Goal: Ask a question

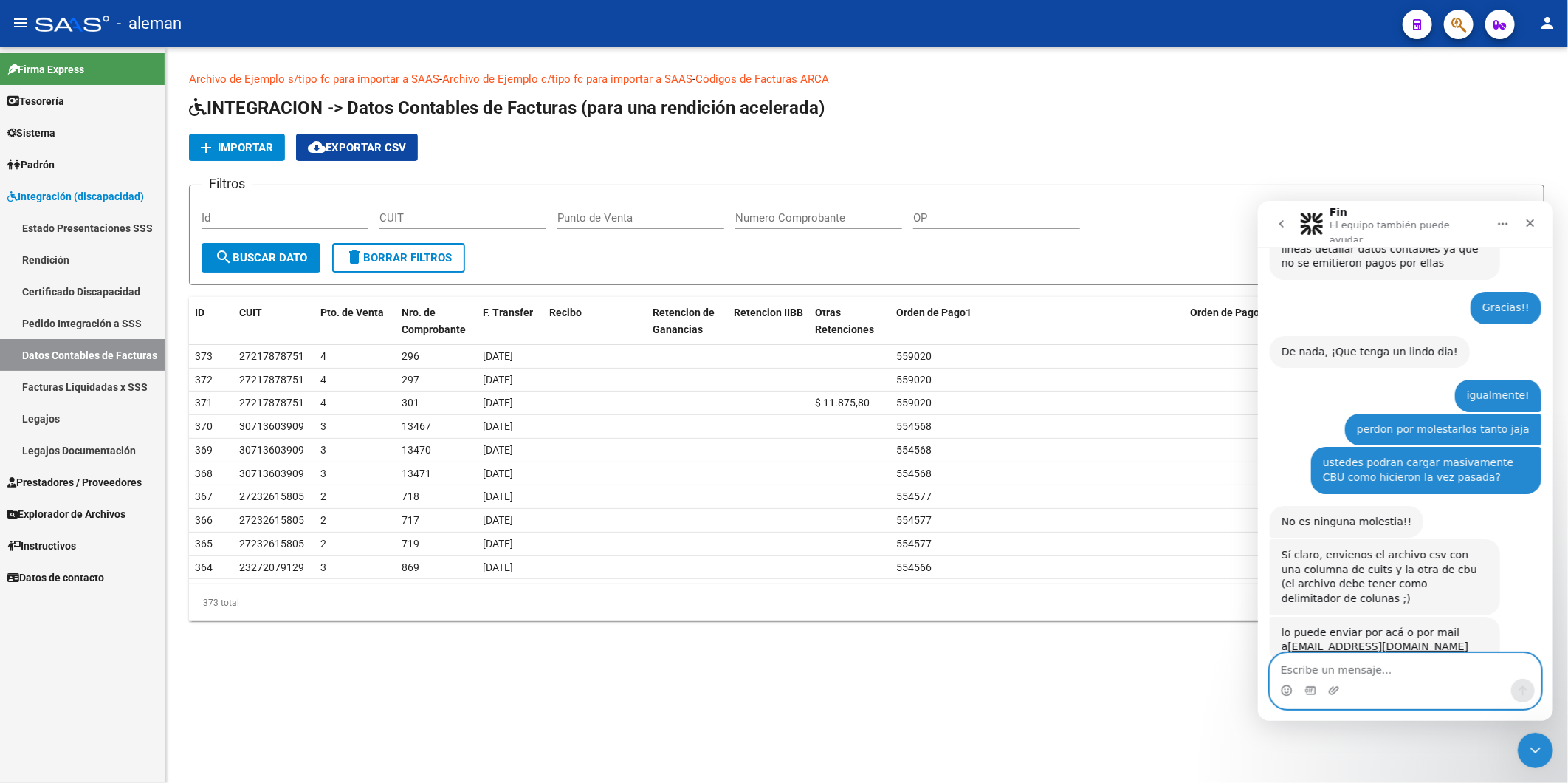
scroll to position [3220, 0]
click at [1381, 673] on textarea "Escribe un mensaje..." at bounding box center [1404, 665] width 270 height 25
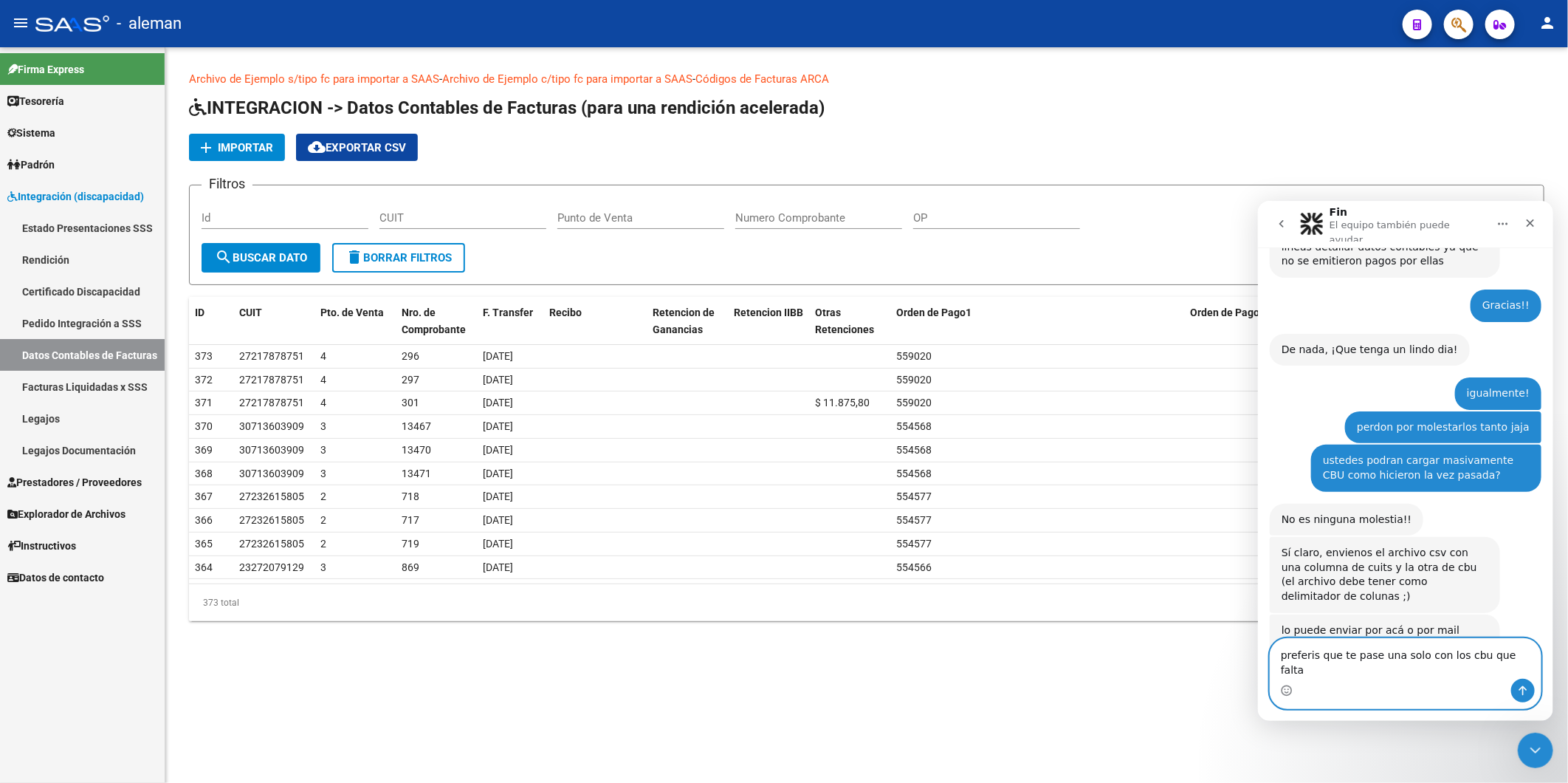
type textarea "preferis que te pase una solo con los cbu que faltan"
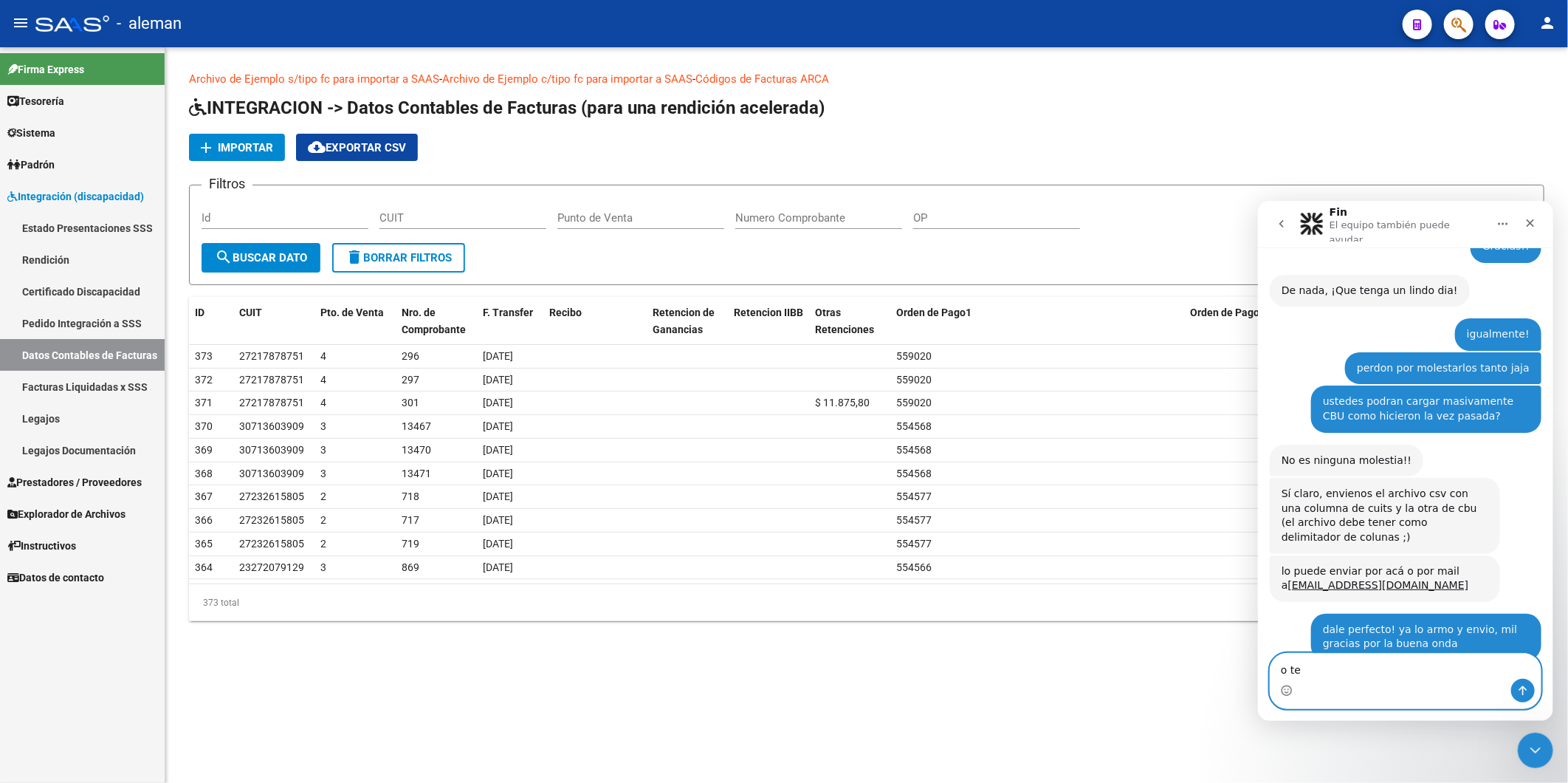
scroll to position [3278, 0]
type textarea "o te paso una completa"
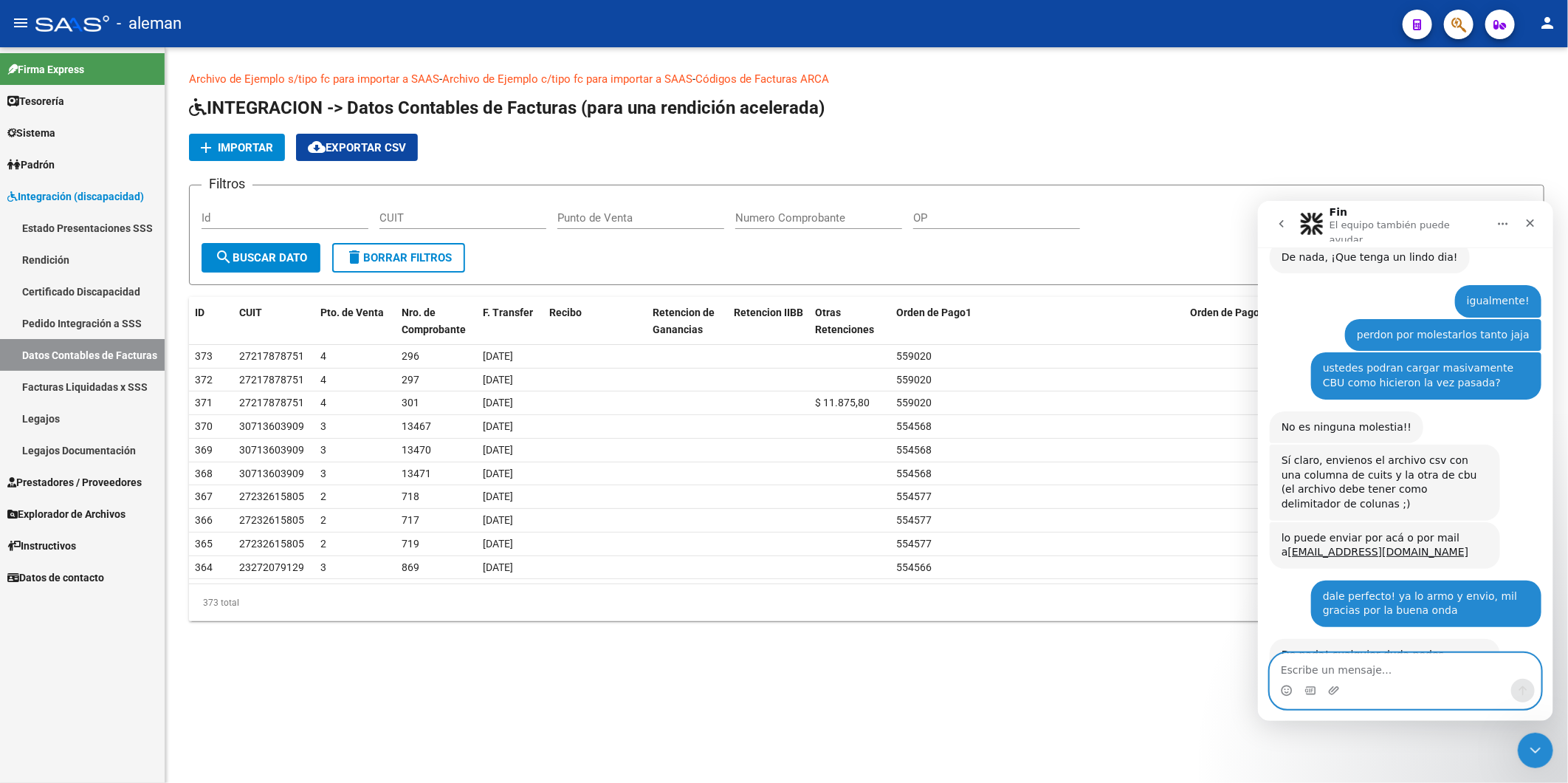
scroll to position [3311, 0]
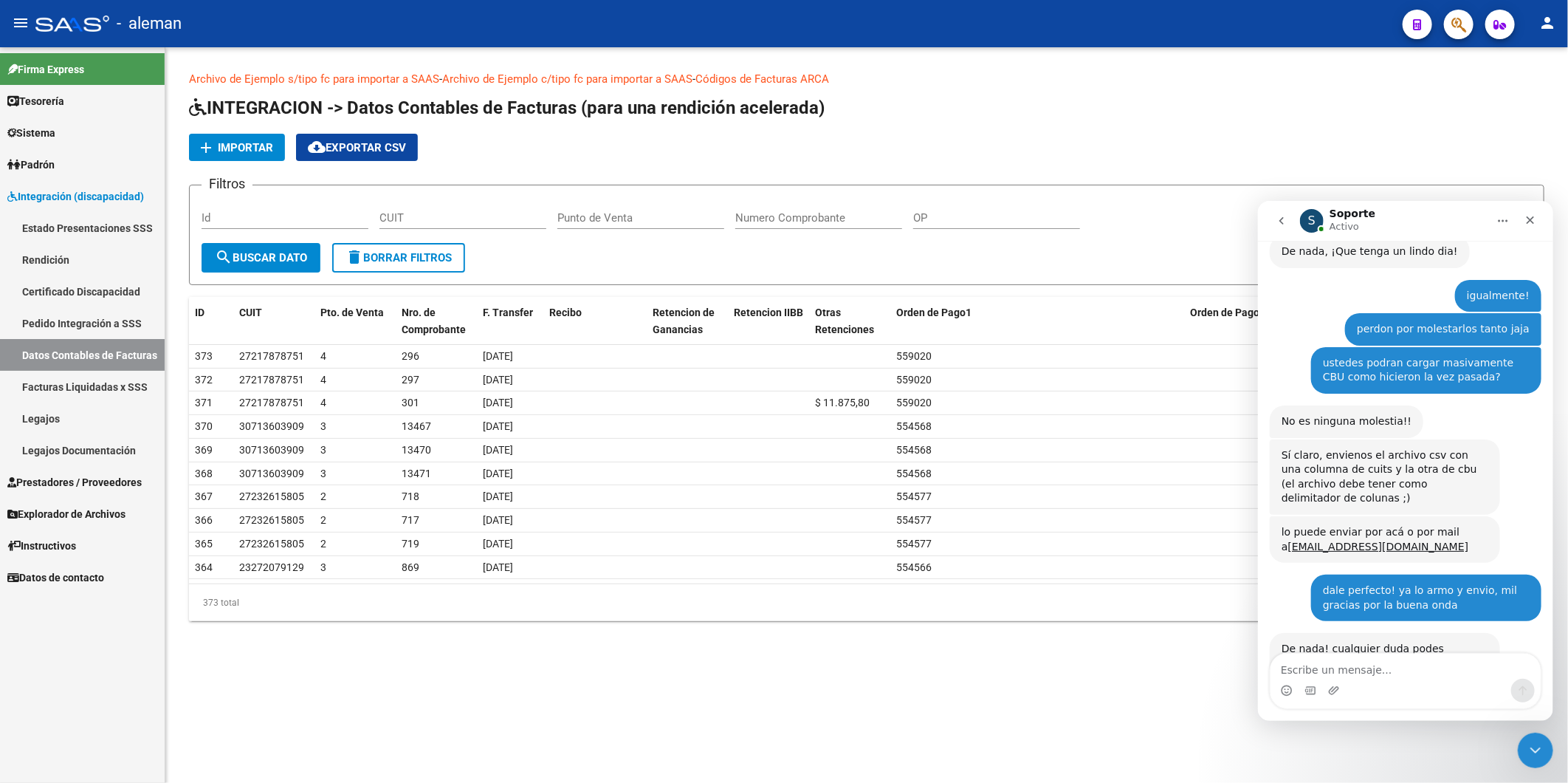
click at [1475, 680] on div "😊 Soporte • Hace 37m" at bounding box center [1404, 742] width 272 height 124
drag, startPoint x: 1083, startPoint y: 717, endPoint x: 1113, endPoint y: 697, distance: 36.1
click at [1085, 716] on mat-sidenav-content "Archivo de Ejemplo s/tipo fc para importar a SAAS - Archivo de Ejemplo c/tipo f…" at bounding box center [866, 415] width 1403 height 736
click at [1525, 220] on icon "Cerrar" at bounding box center [1529, 219] width 11 height 11
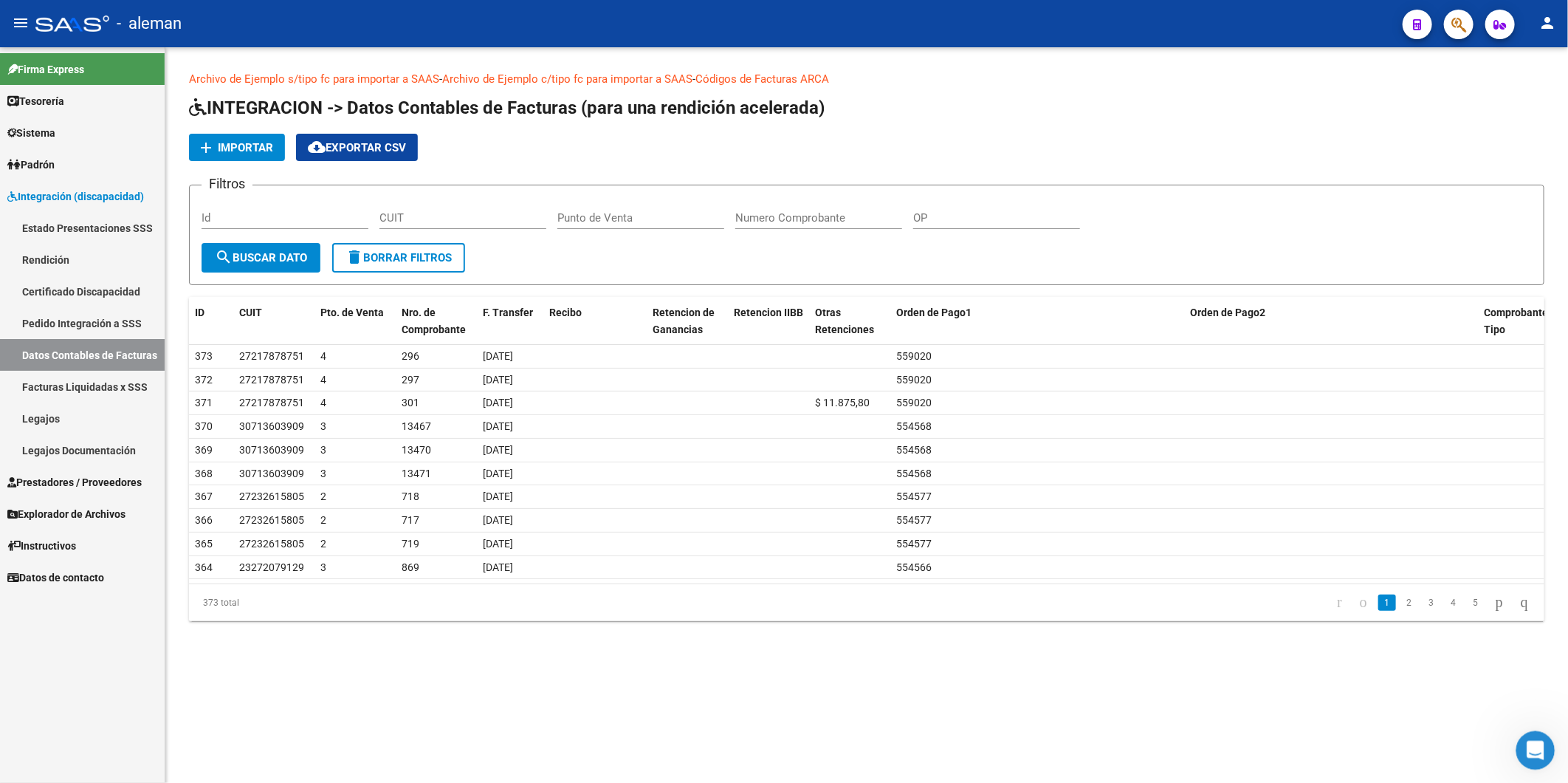
click at [1517, 751] on div "Abrir Intercom Messenger" at bounding box center [1534, 748] width 49 height 49
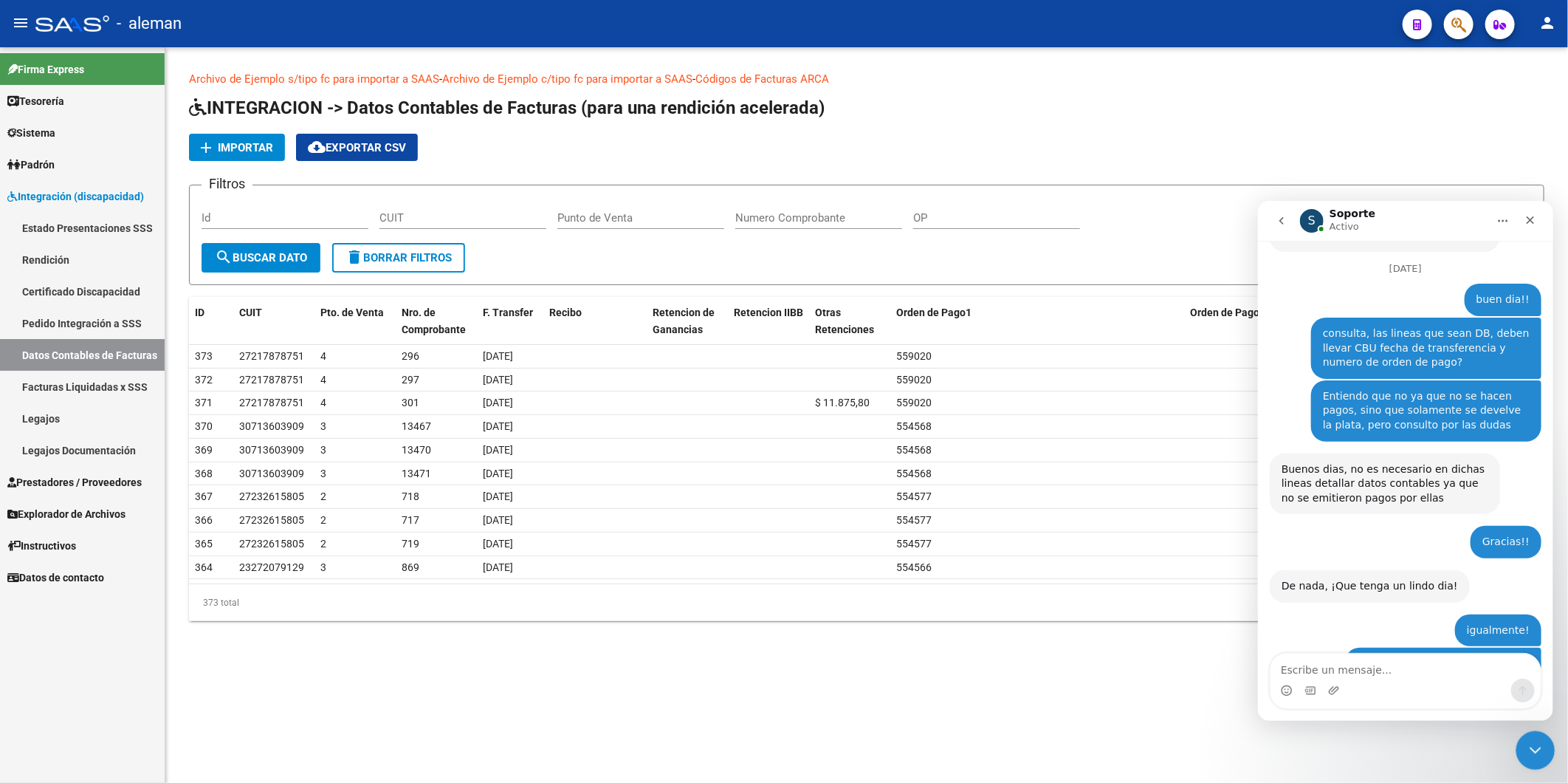
scroll to position [3312, 0]
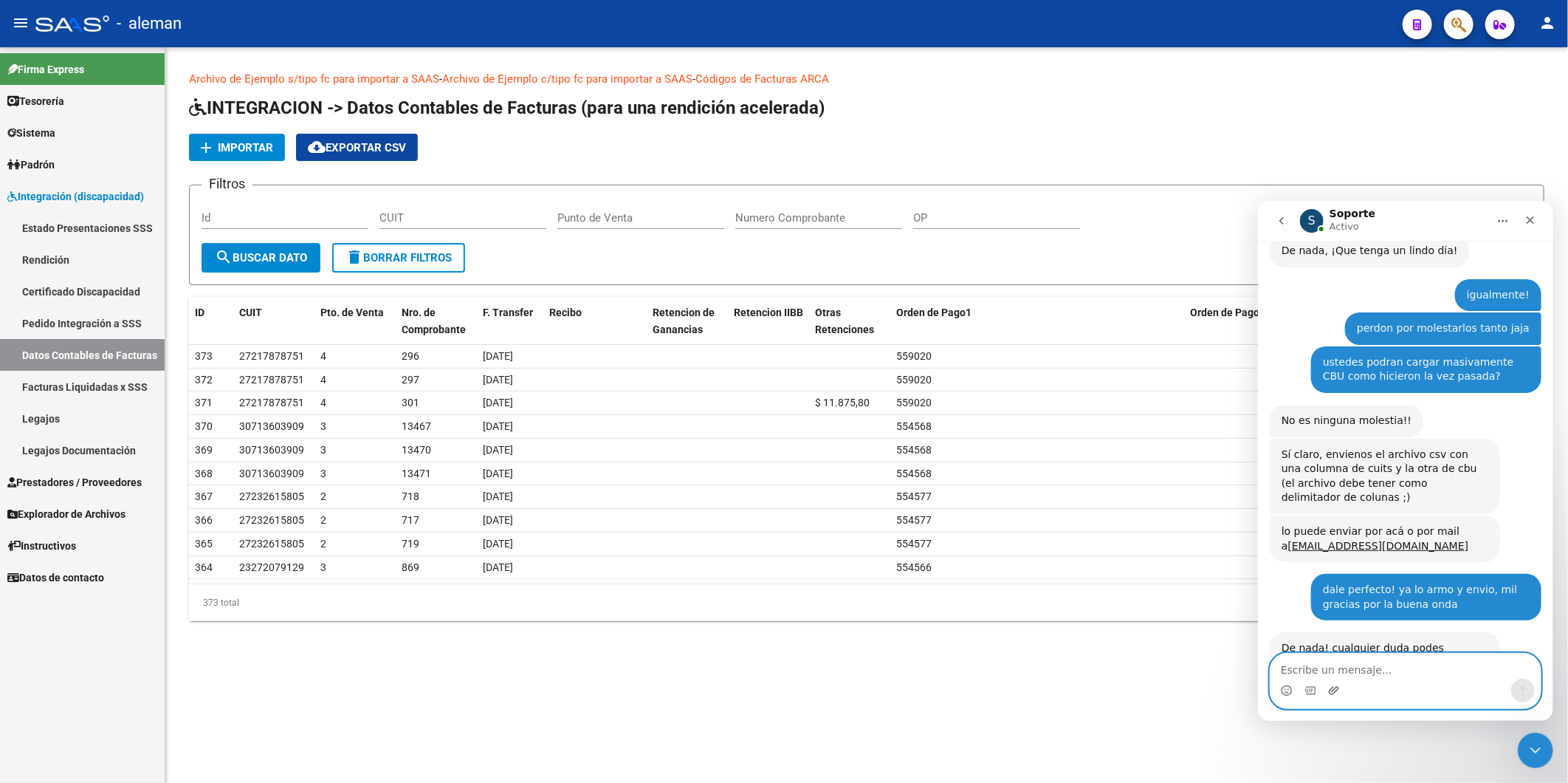
click at [1329, 687] on icon "Adjuntar un archivo" at bounding box center [1332, 689] width 11 height 11
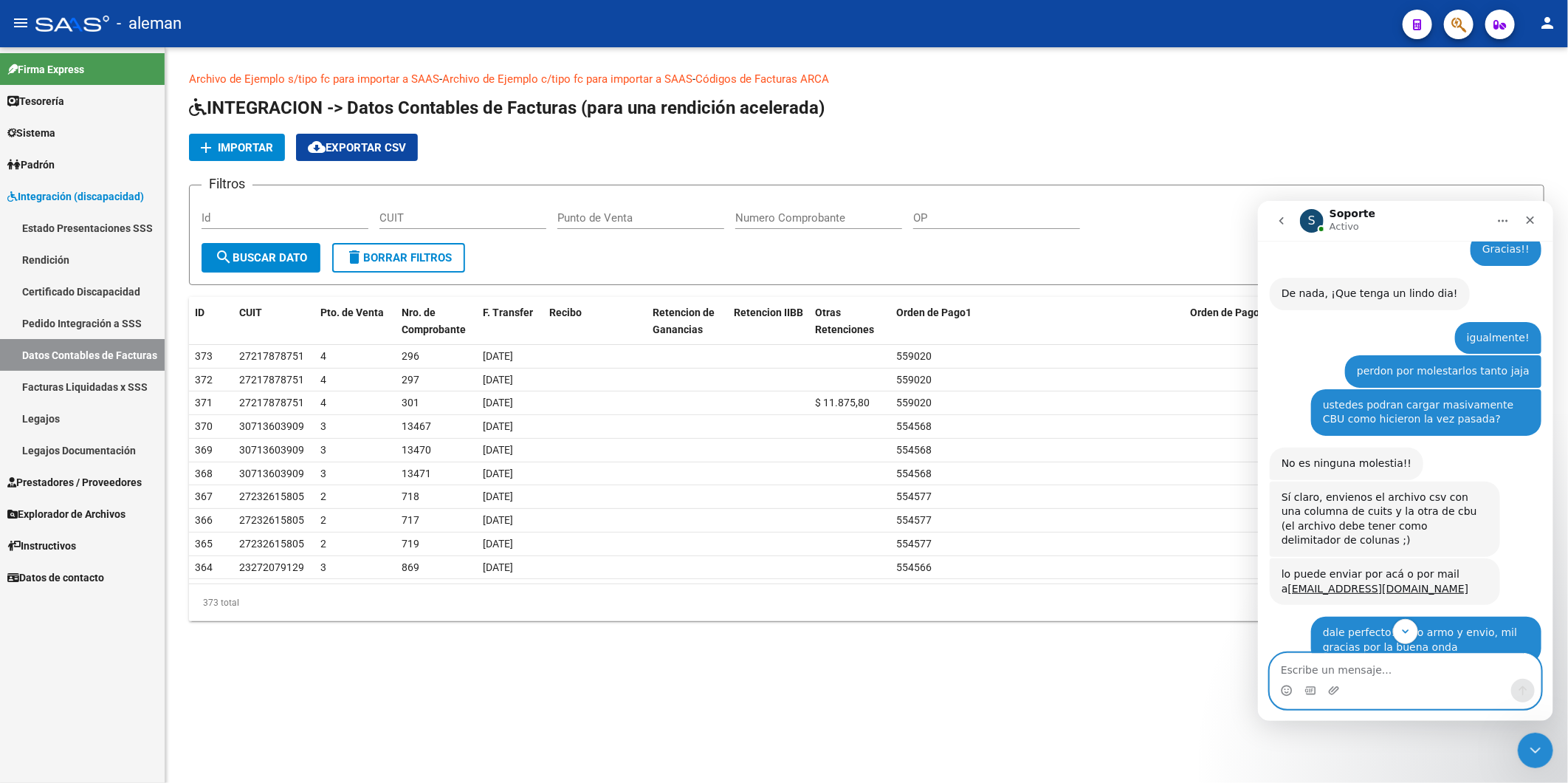
scroll to position [3347, 0]
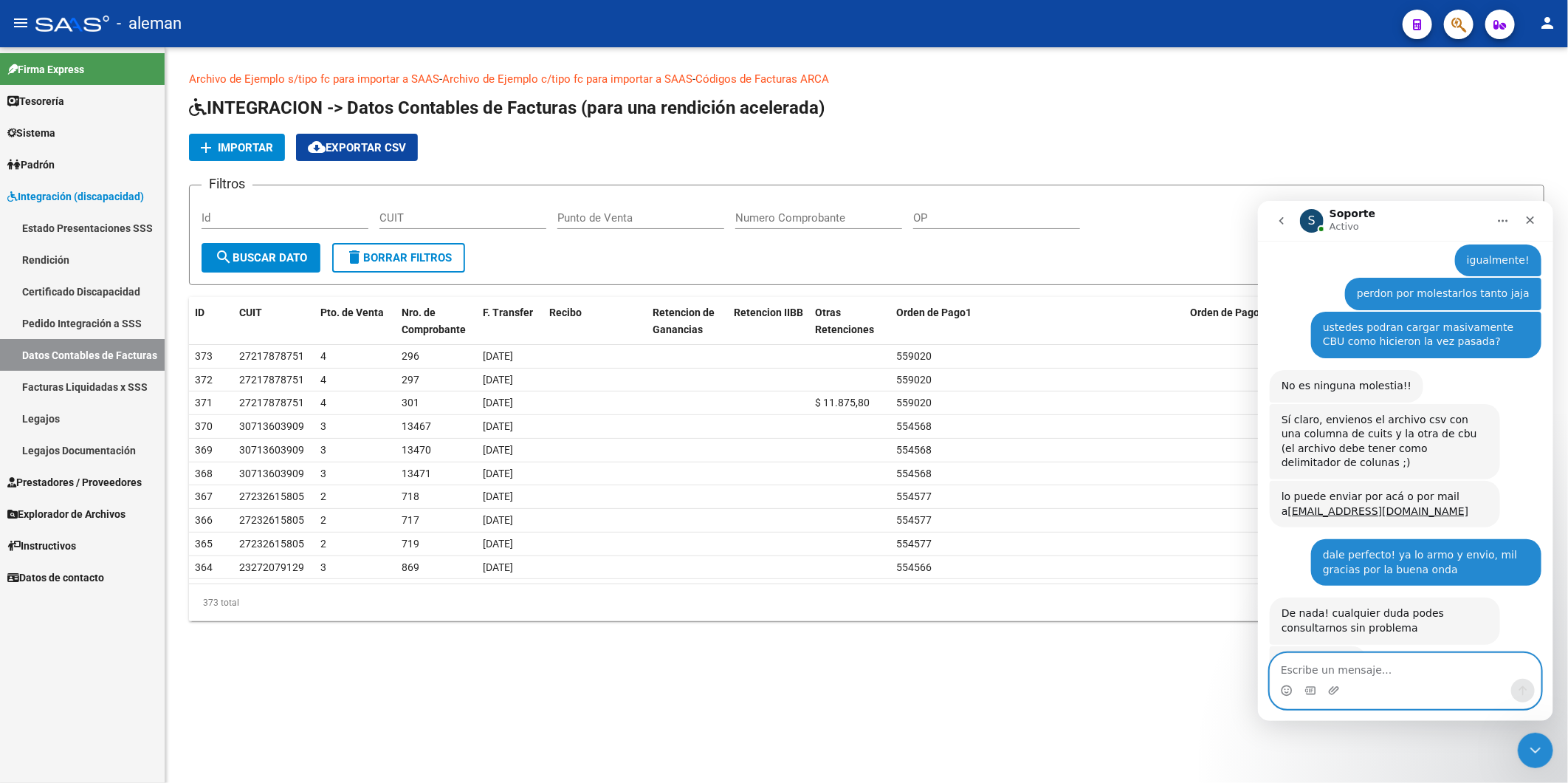
click at [1374, 673] on textarea "Escribe un mensaje..." at bounding box center [1404, 665] width 270 height 25
type textarea "N"
type textarea "perdon desestima ese, no es CVS delimitado"
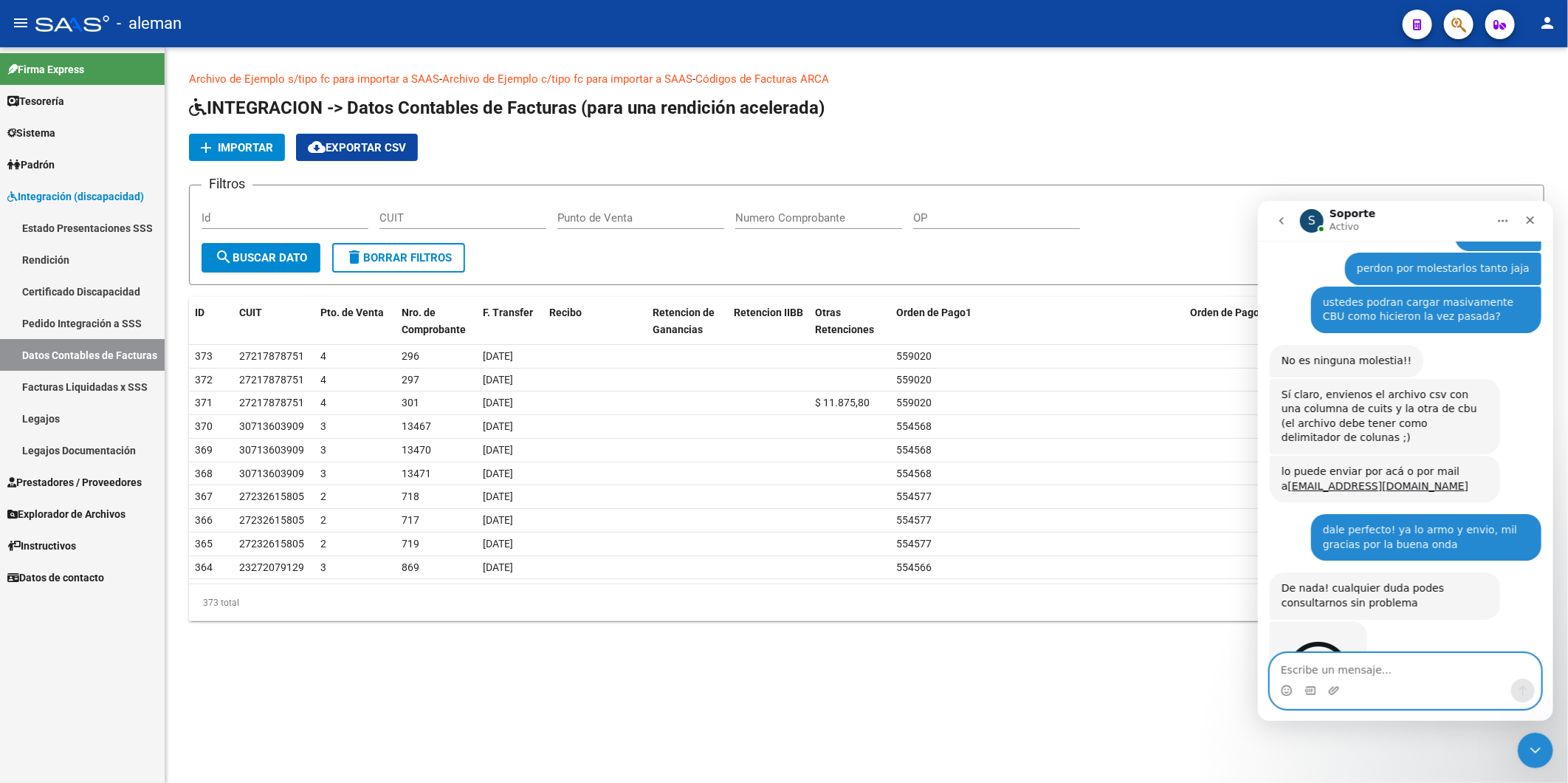
scroll to position [3380, 0]
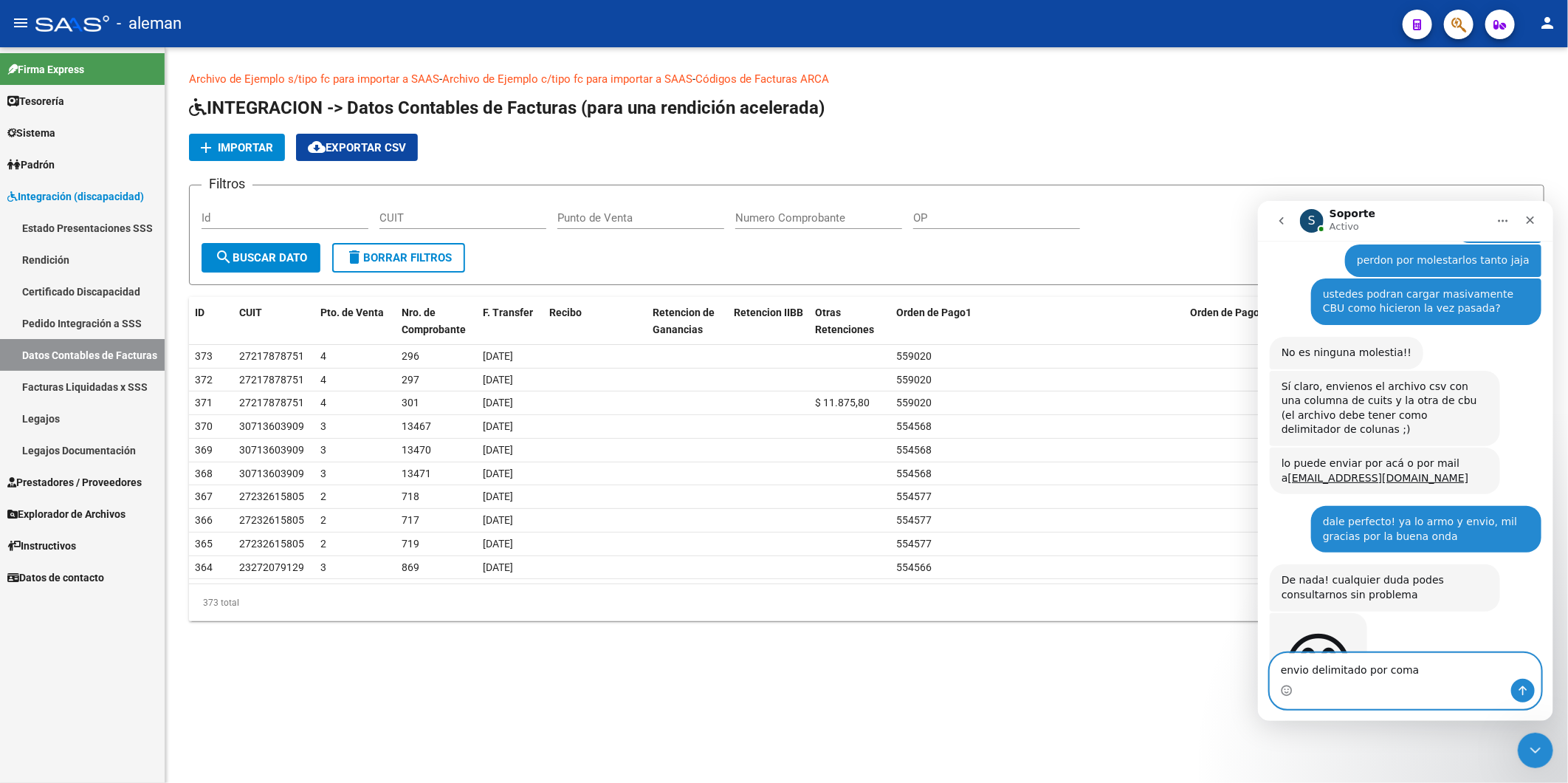
type textarea "envio delimitado por comas"
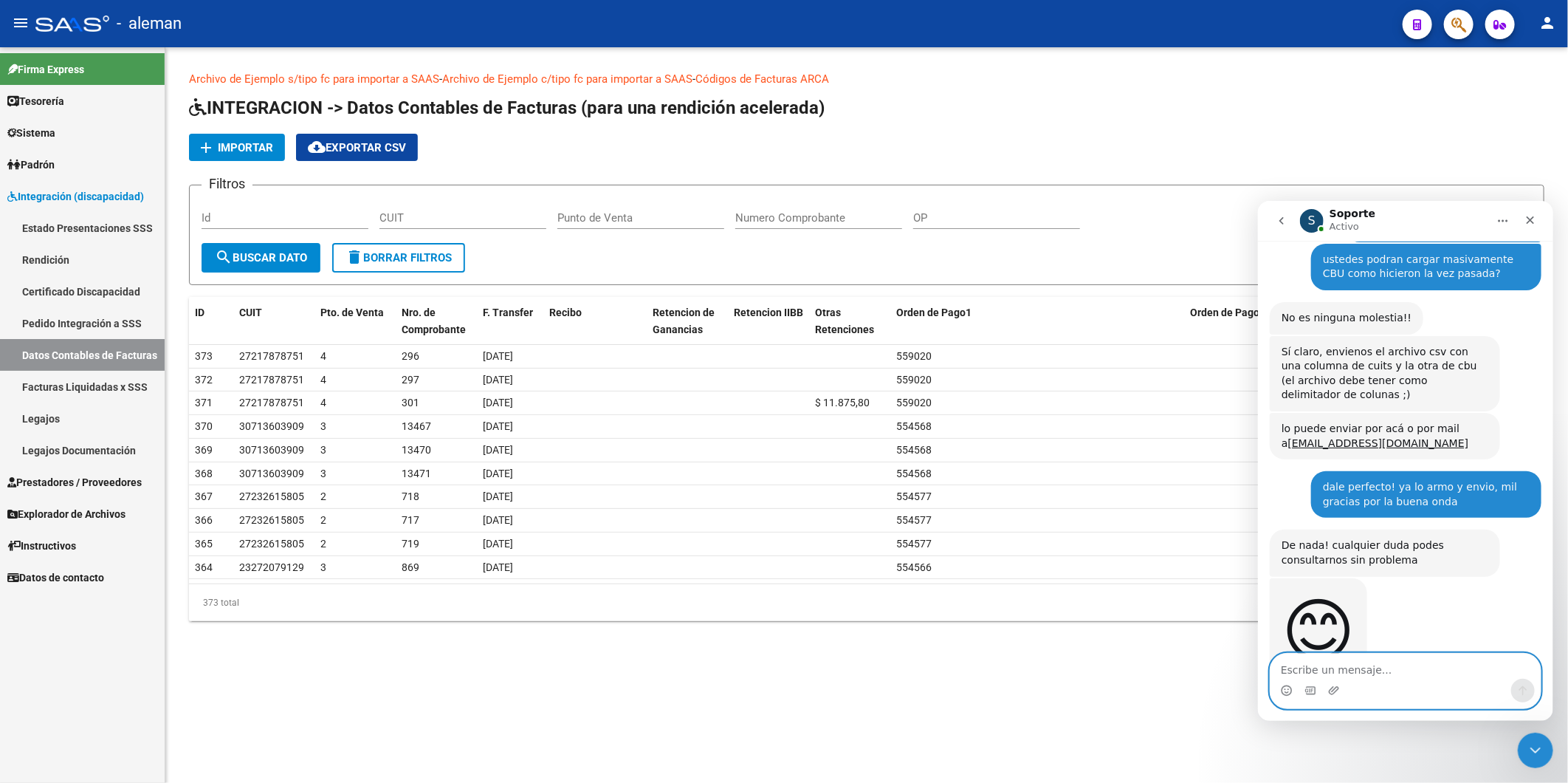
scroll to position [3414, 0]
click at [1327, 684] on icon "Adjuntar un archivo" at bounding box center [1332, 689] width 11 height 11
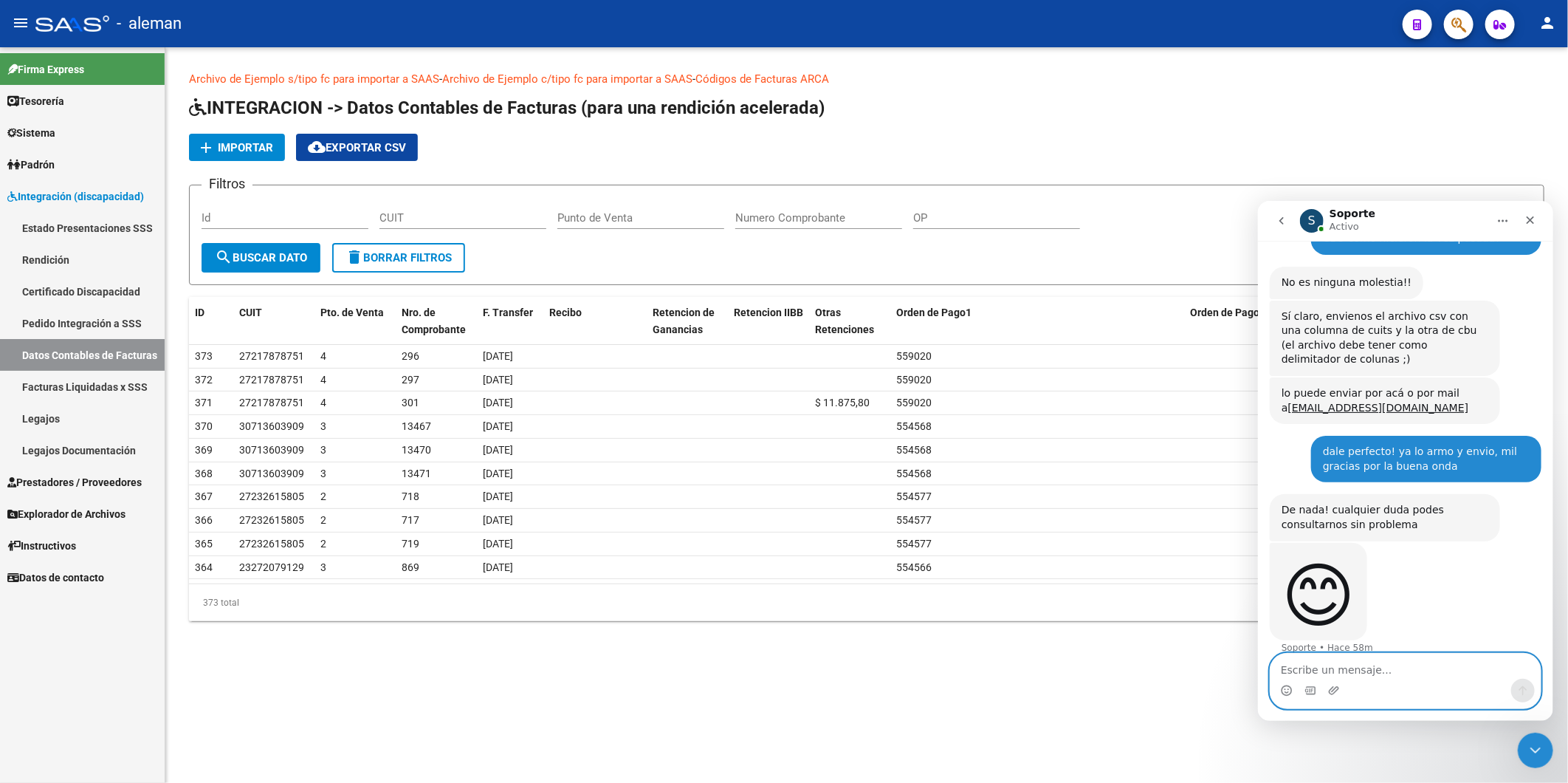
click at [1326, 658] on textarea "Escribe un mensaje..." at bounding box center [1404, 665] width 270 height 25
type textarea "podras fijarte ese porfi?"
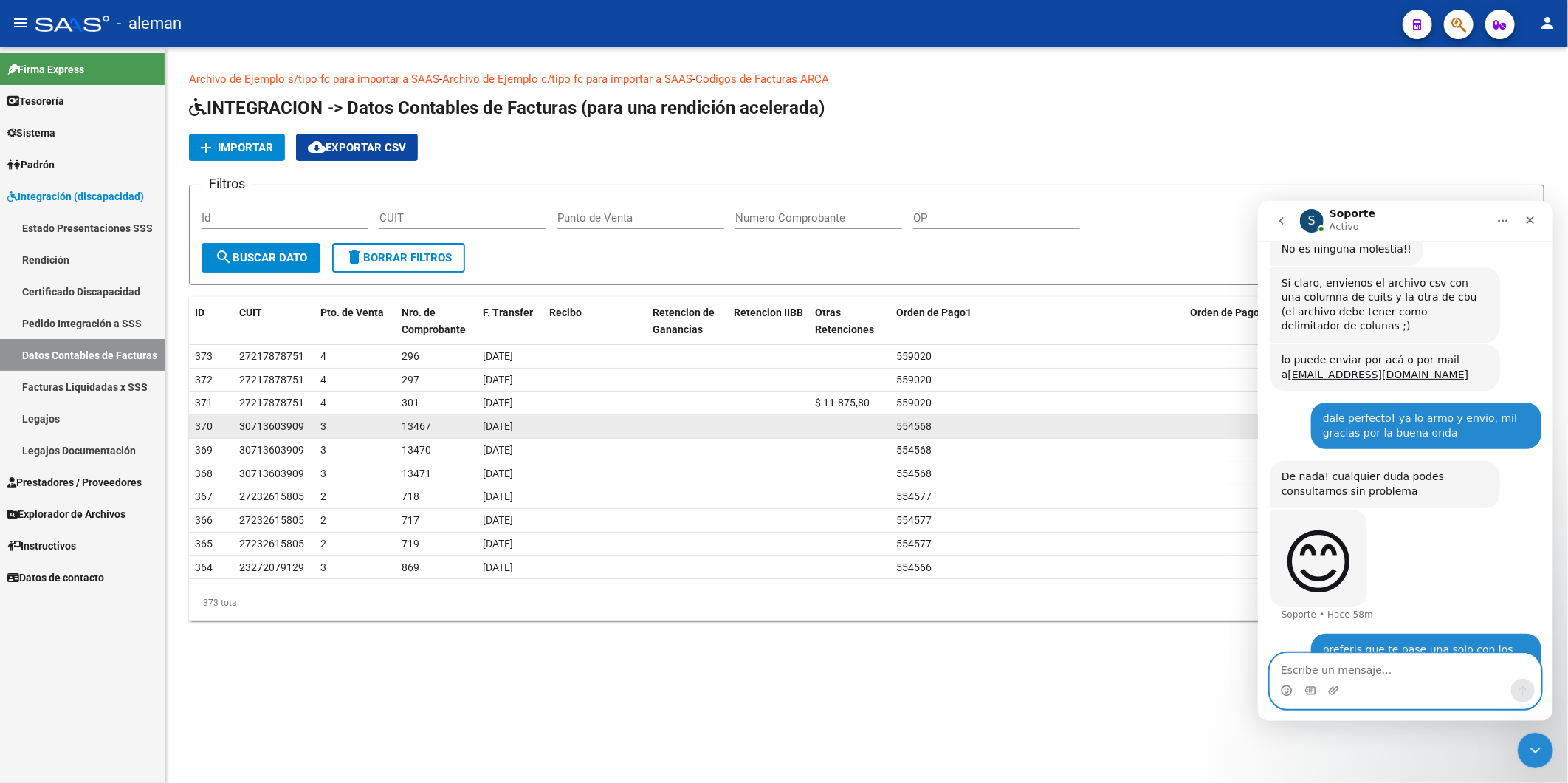
scroll to position [3483, 0]
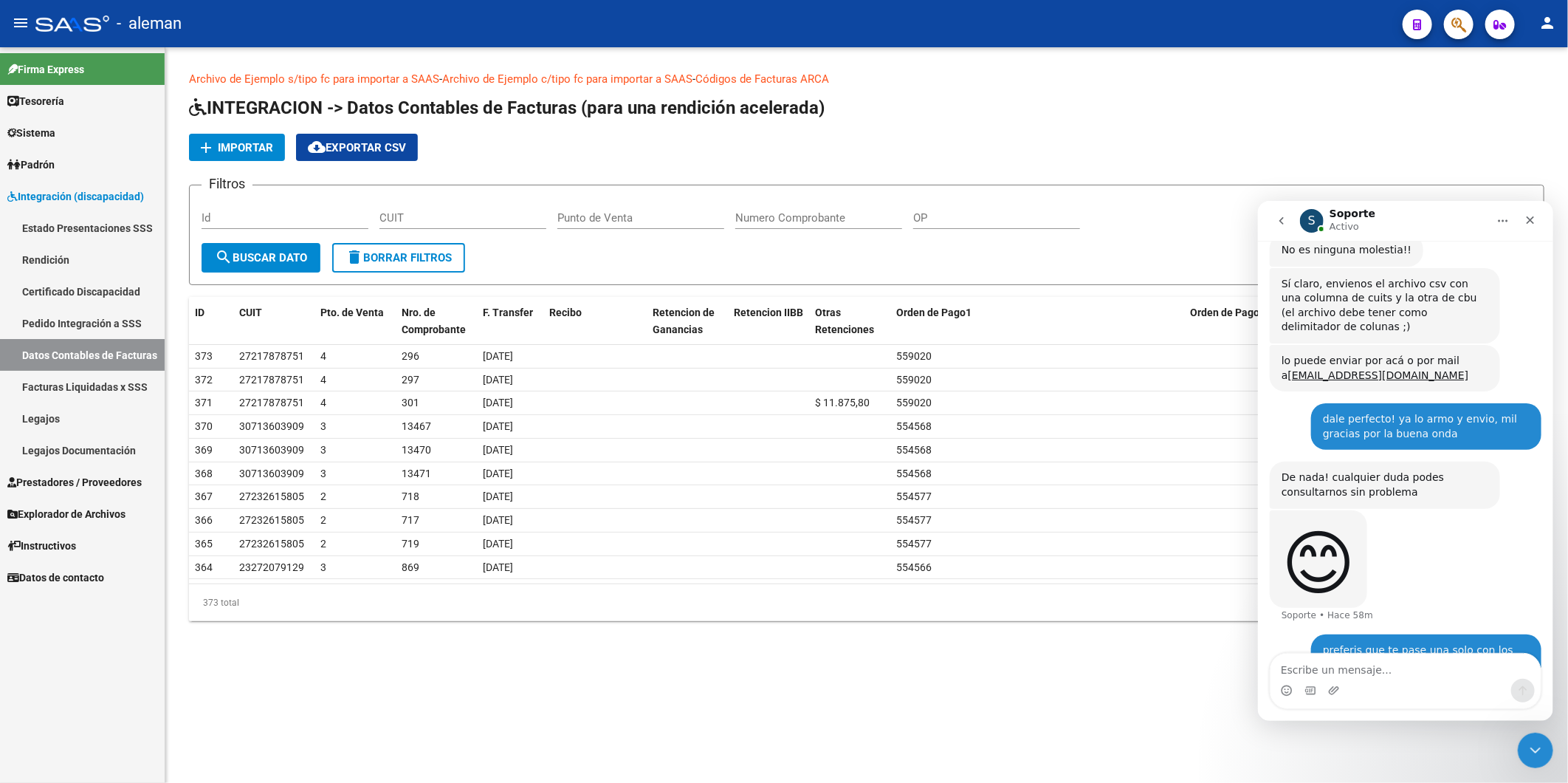
click at [617, 656] on div "Archivo de Ejemplo s/tipo fc para importar a SAAS - Archivo de Ejemplo c/tipo f…" at bounding box center [866, 357] width 1403 height 621
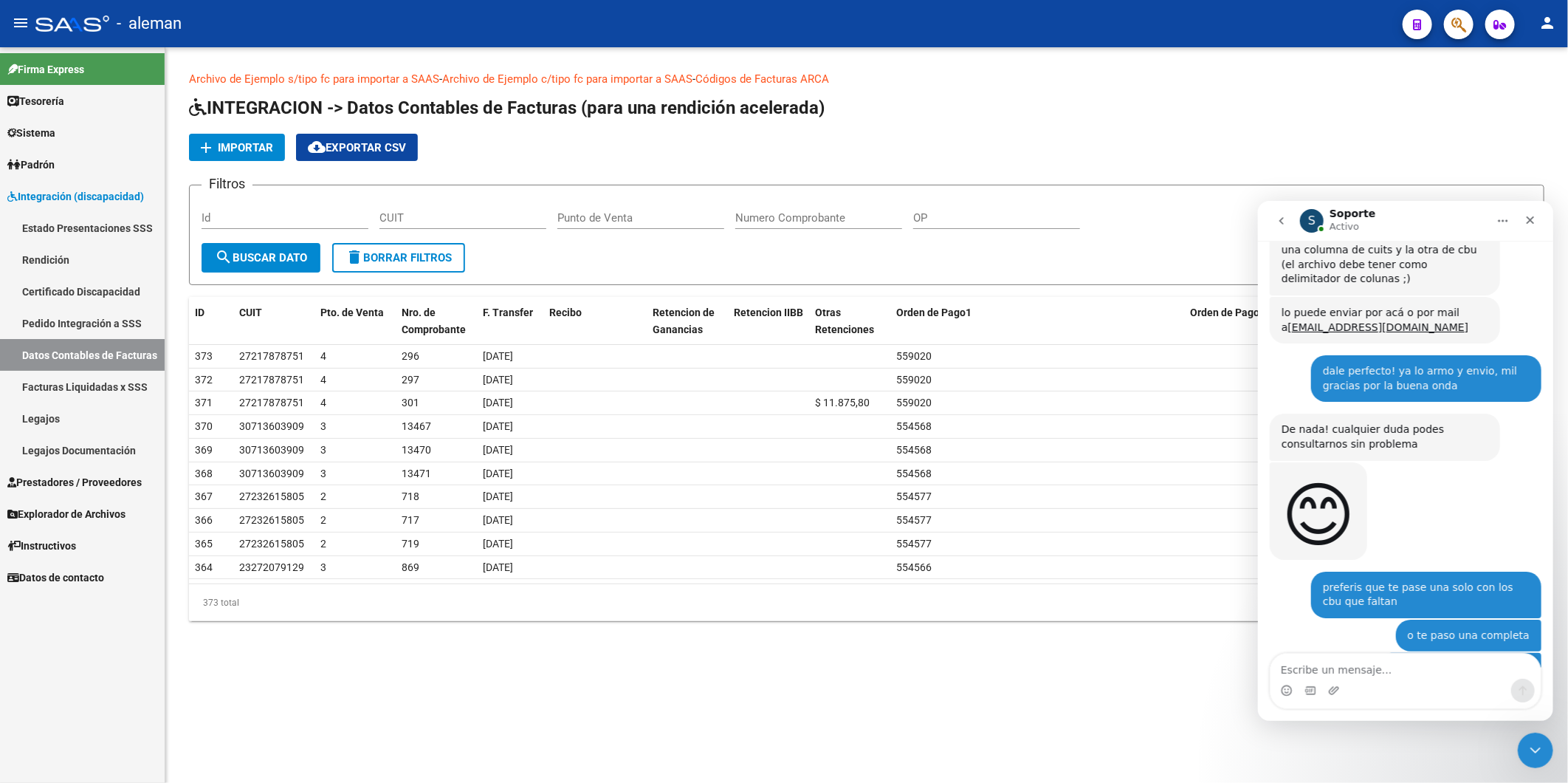
scroll to position [3576, 0]
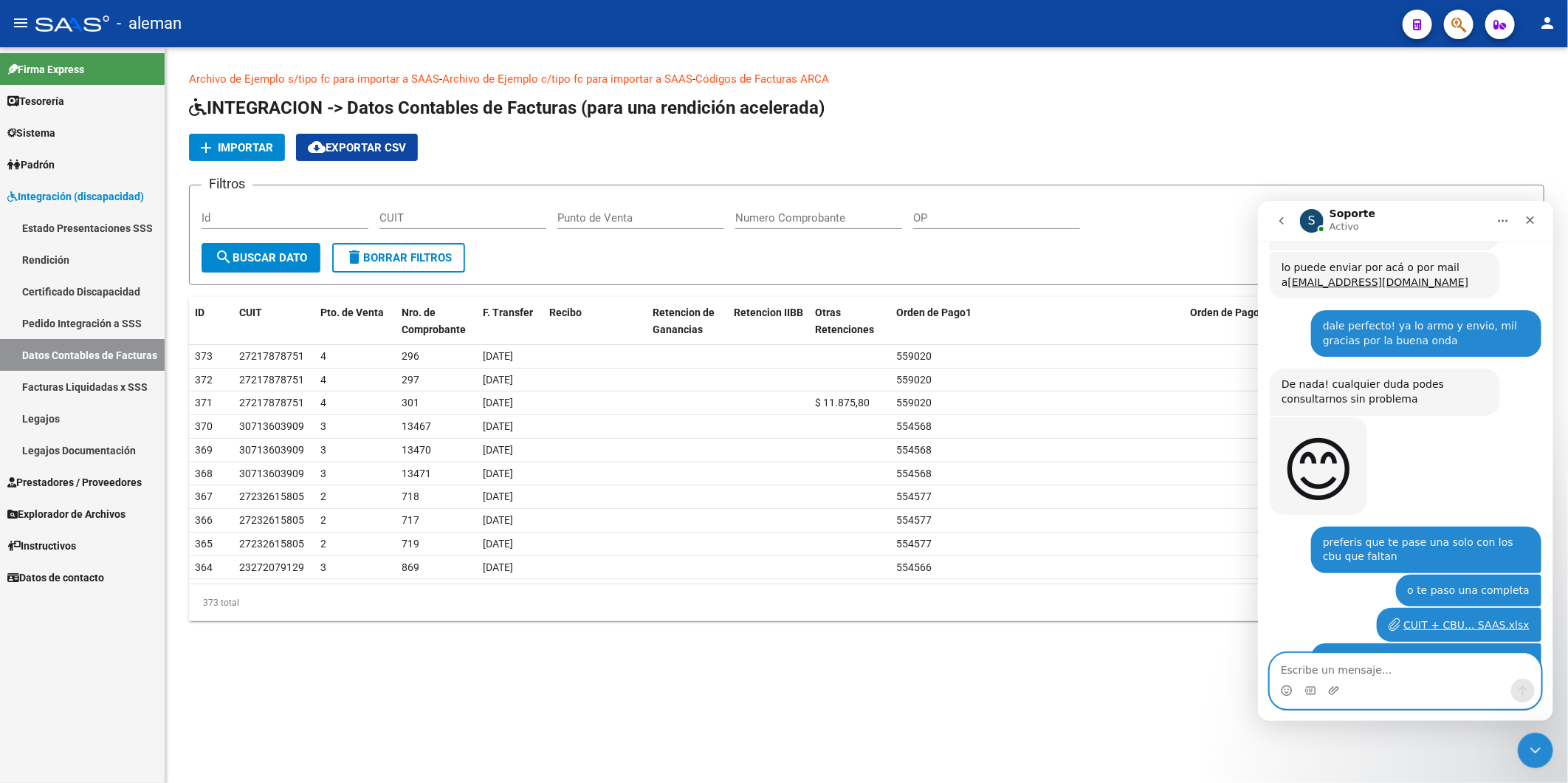
click at [1364, 655] on textarea "Escribe un mensaje..." at bounding box center [1404, 665] width 270 height 25
click at [1361, 662] on textarea "Escribe un mensaje..." at bounding box center [1404, 665] width 270 height 25
type textarea "202504 seria la carpeta"
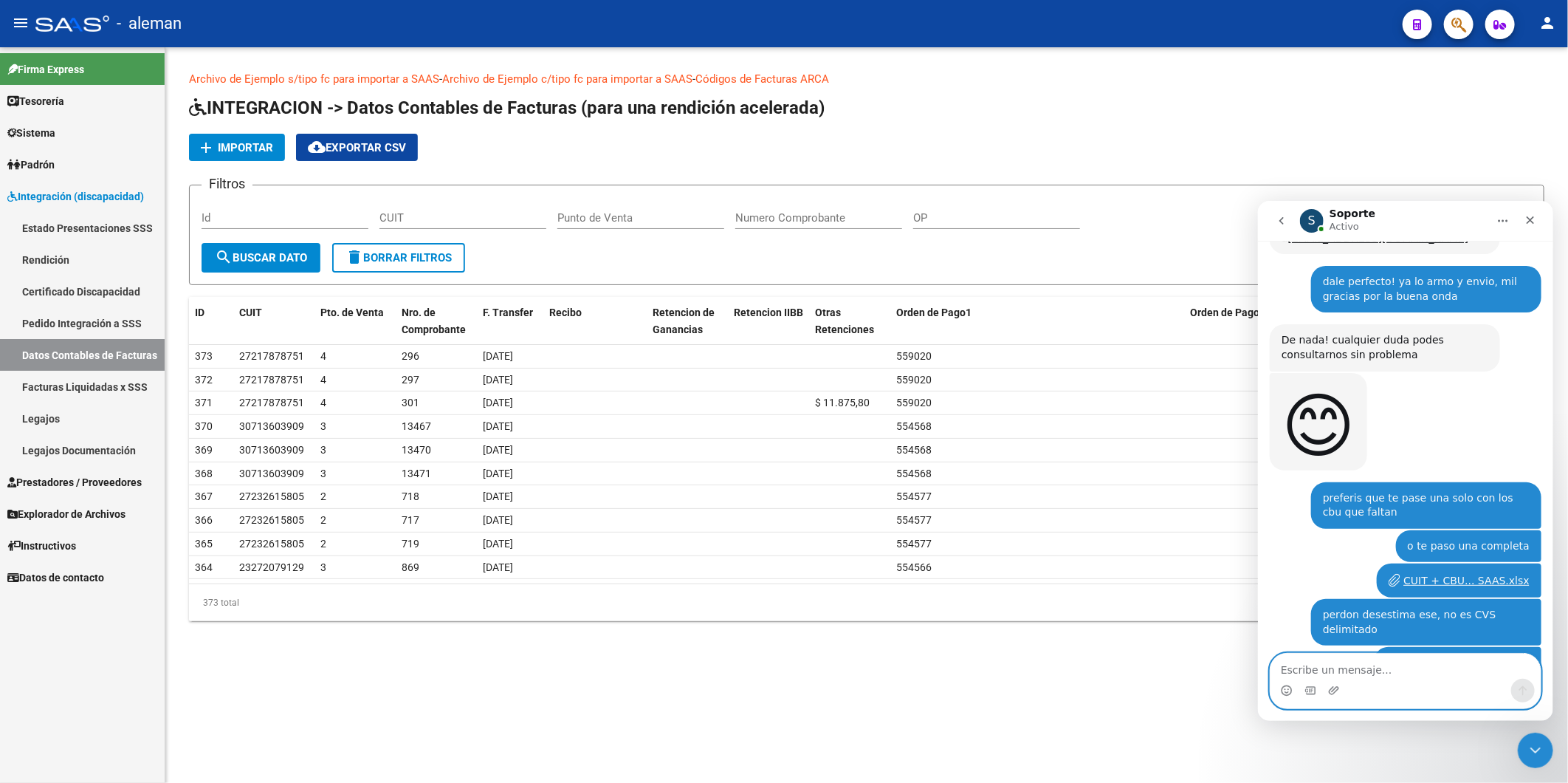
scroll to position [3620, 0]
click at [64, 392] on link "Facturas Liquidadas x SSS" at bounding box center [82, 386] width 165 height 31
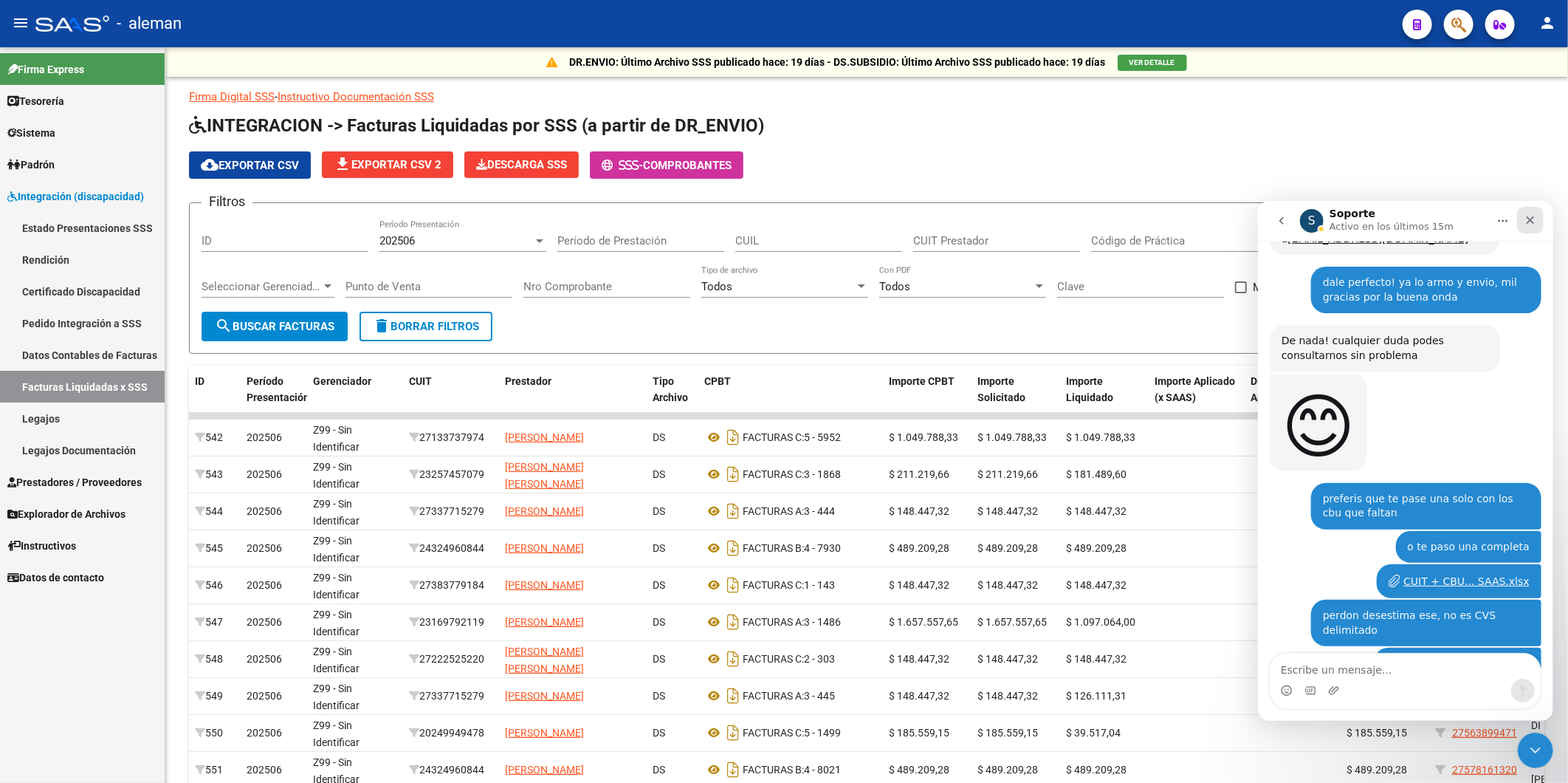
drag, startPoint x: 1531, startPoint y: 214, endPoint x: 2645, endPoint y: 475, distance: 1144.2
click at [1531, 214] on icon "Cerrar" at bounding box center [1529, 219] width 11 height 11
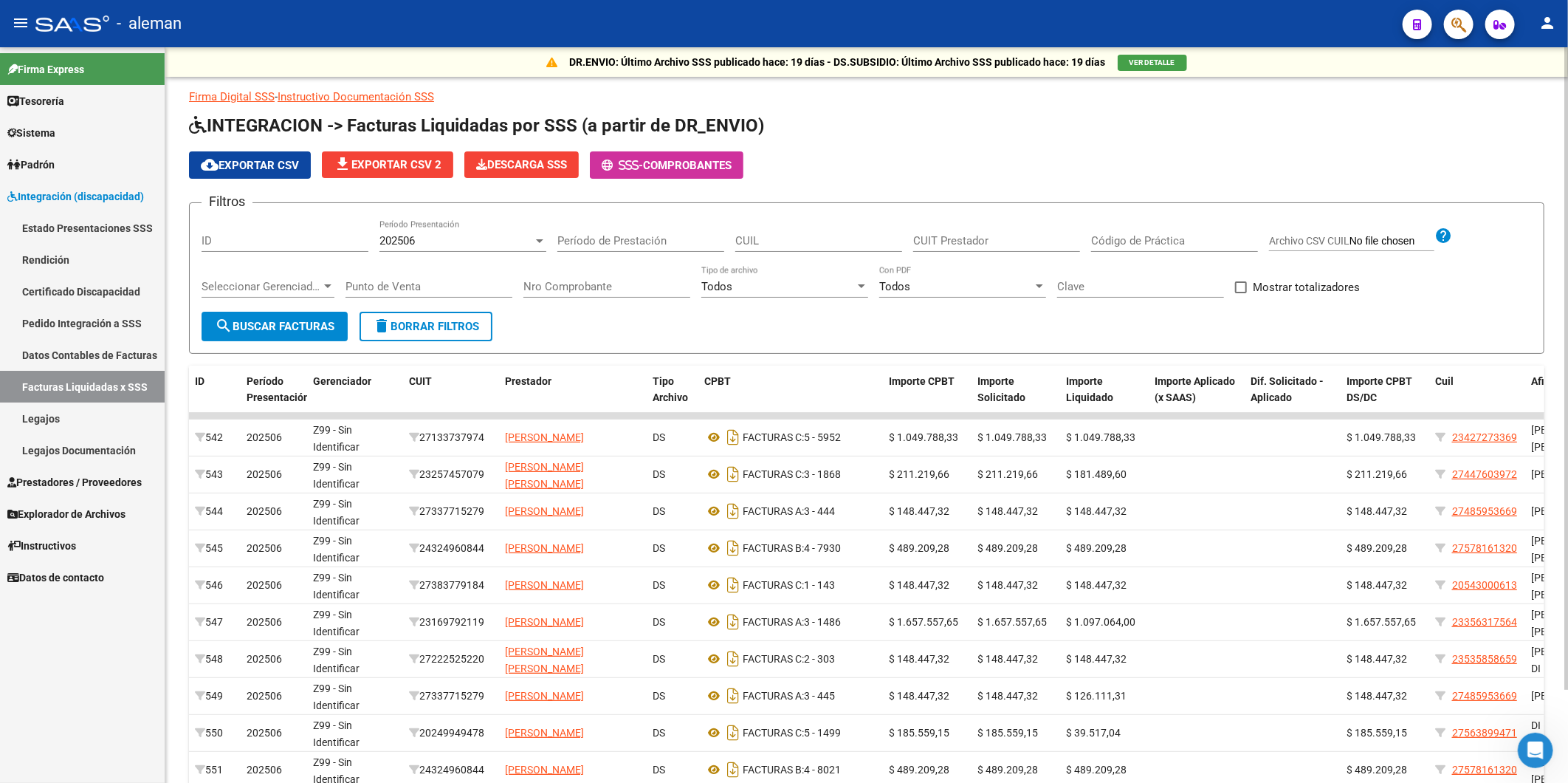
click at [1126, 183] on app-list-header "INTEGRACION -> Facturas Liquidadas por SSS (a partir de DR_ENVIO) cloud_downloa…" at bounding box center [866, 234] width 1355 height 240
click at [1530, 751] on icon "Abrir Intercom Messenger" at bounding box center [1534, 749] width 24 height 24
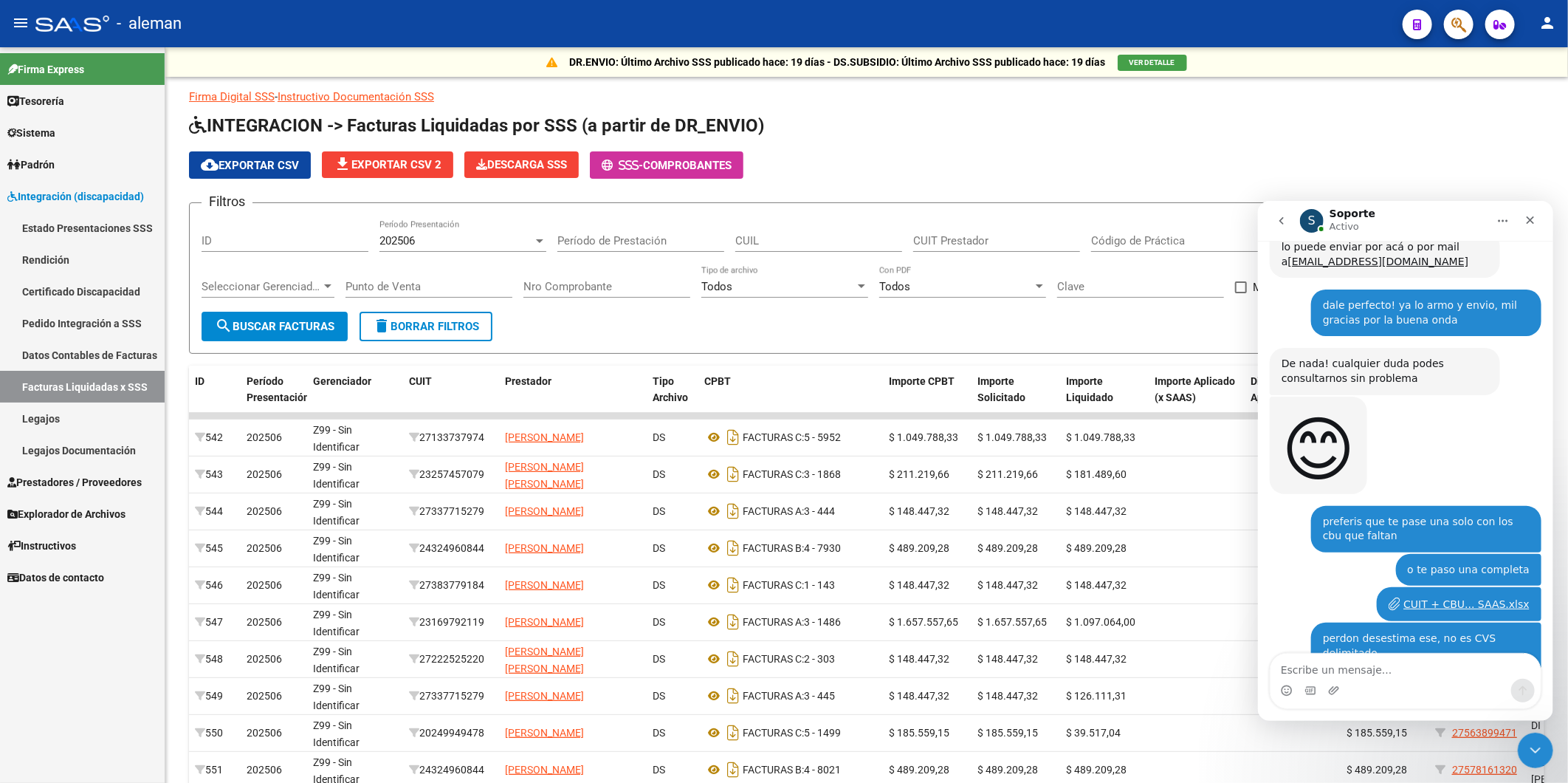
scroll to position [3620, 0]
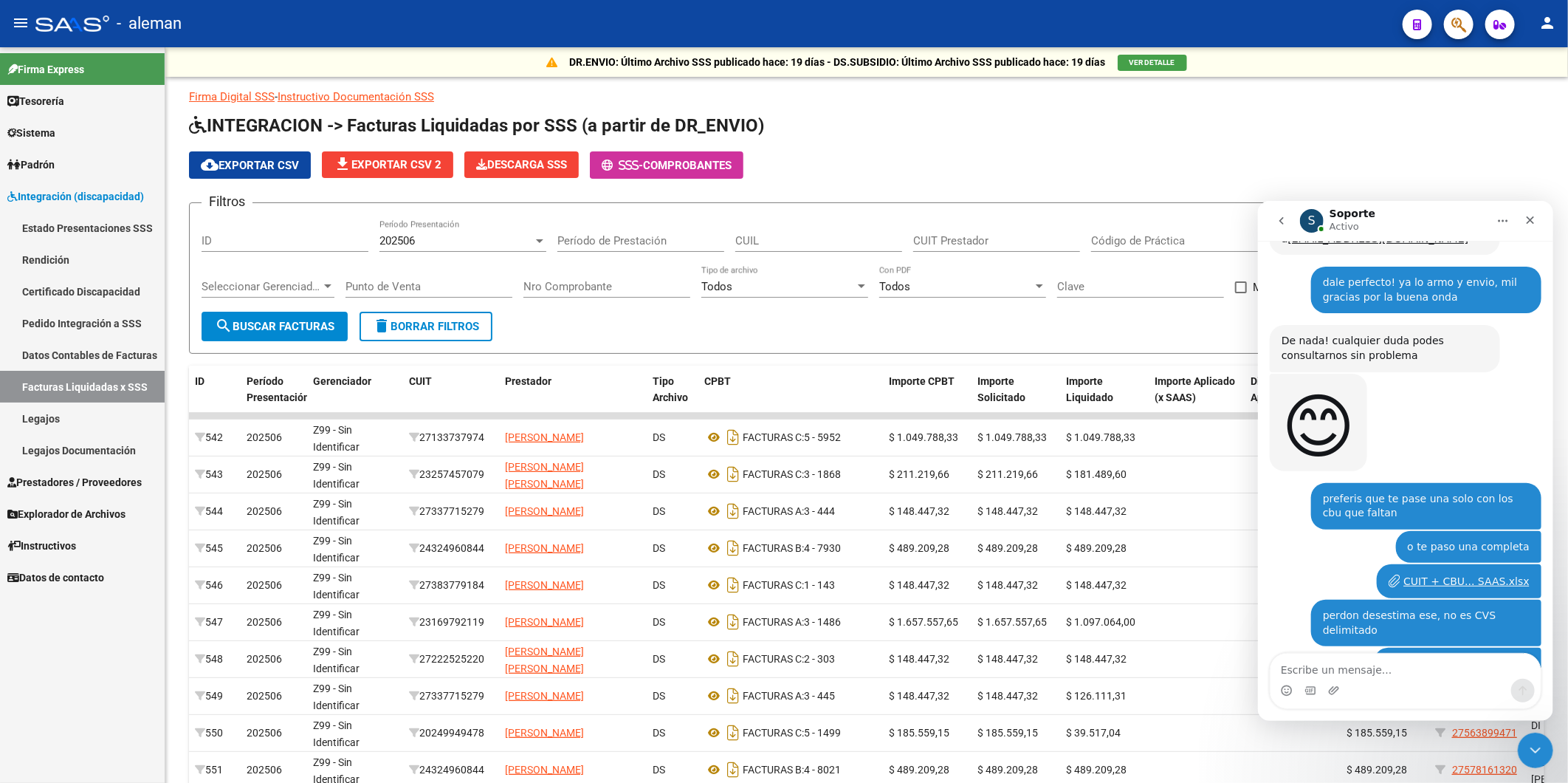
click at [1328, 667] on textarea "Escribe un mensaje..." at bounding box center [1404, 665] width 270 height 25
type textarea "me avisas si estaria ok el archivo porfi?"
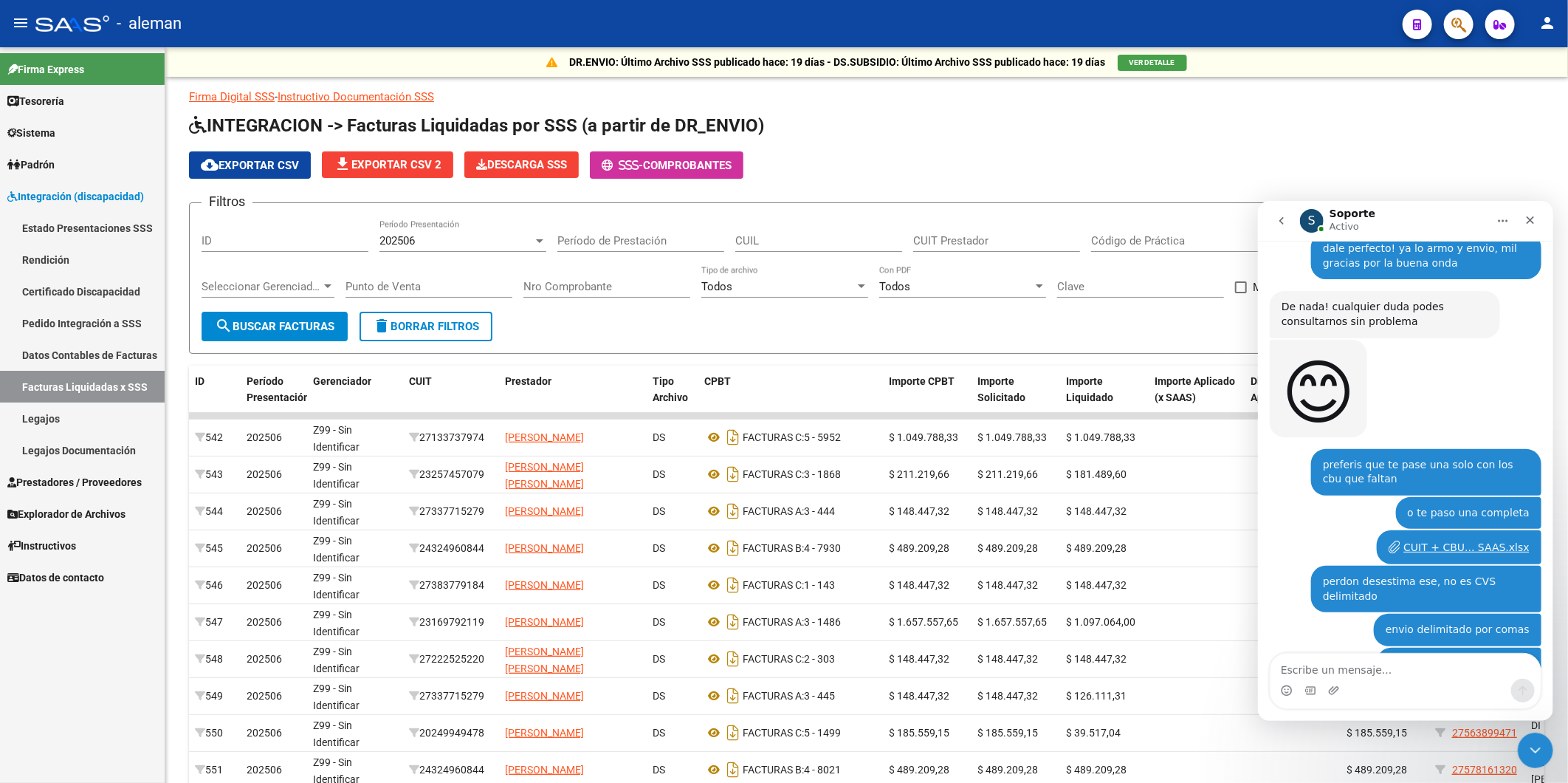
scroll to position [3652, 0]
